Goal: Task Accomplishment & Management: Manage account settings

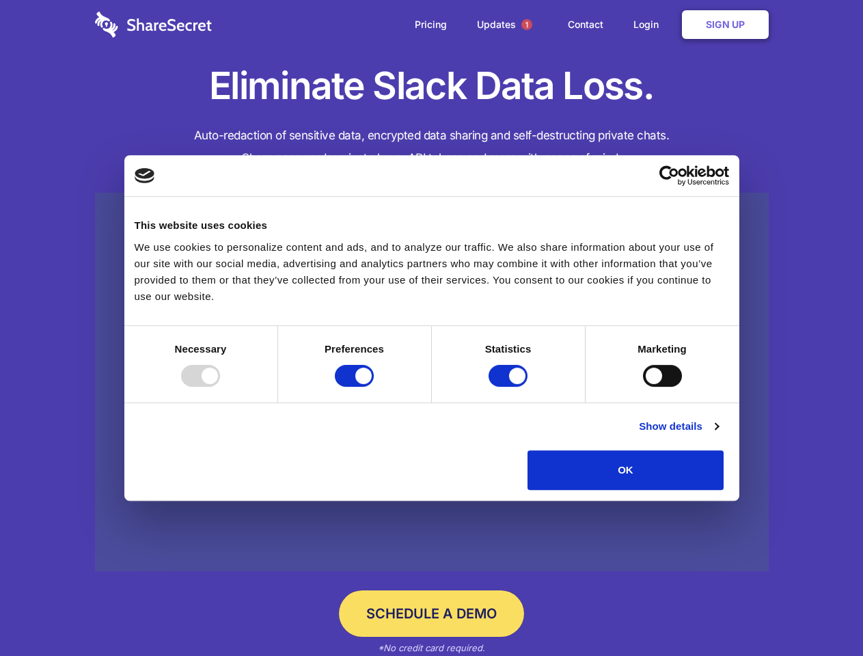
click at [220, 387] on div at bounding box center [200, 376] width 39 height 22
click at [374, 387] on input "Preferences" at bounding box center [354, 376] width 39 height 22
checkbox input "false"
click at [510, 387] on input "Statistics" at bounding box center [508, 376] width 39 height 22
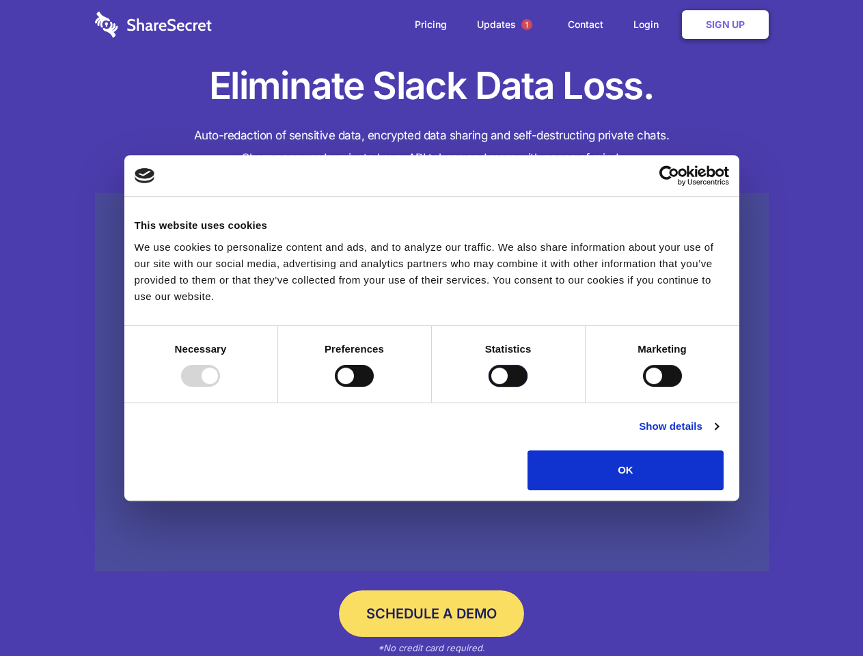
checkbox input "false"
click at [643, 387] on input "Marketing" at bounding box center [662, 376] width 39 height 22
checkbox input "true"
click at [719, 435] on link "Show details" at bounding box center [678, 426] width 79 height 16
